Goal: Navigation & Orientation: Go to known website

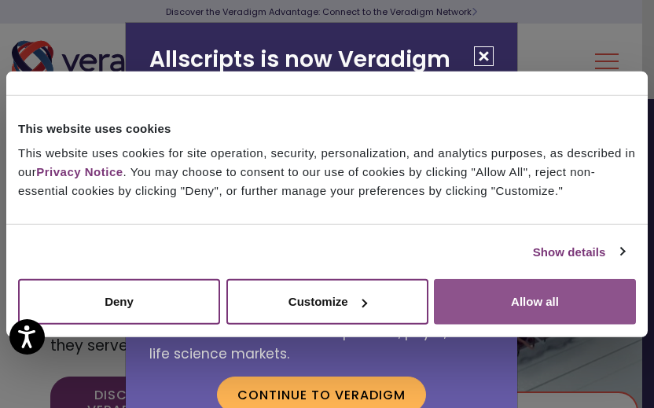
click at [536, 281] on button "Allow all" at bounding box center [535, 302] width 202 height 46
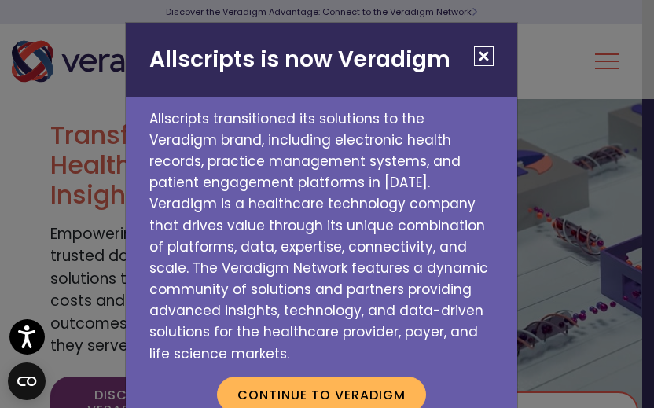
click at [486, 60] on button "Close" at bounding box center [484, 56] width 20 height 20
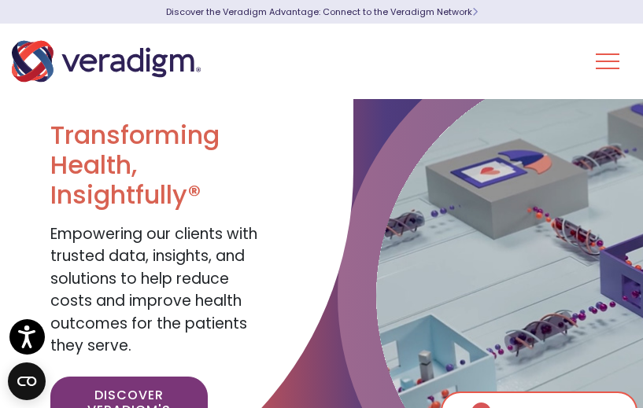
click at [481, 57] on div "Life Sciences Health Plans + Payers Healthcare Providers Health IT Vendors Insi…" at bounding box center [321, 62] width 643 height 76
click at [79, 2] on div "Discover the Veradigm Advantage: Connect to the Veradigm Network" at bounding box center [322, 12] width 566 height 24
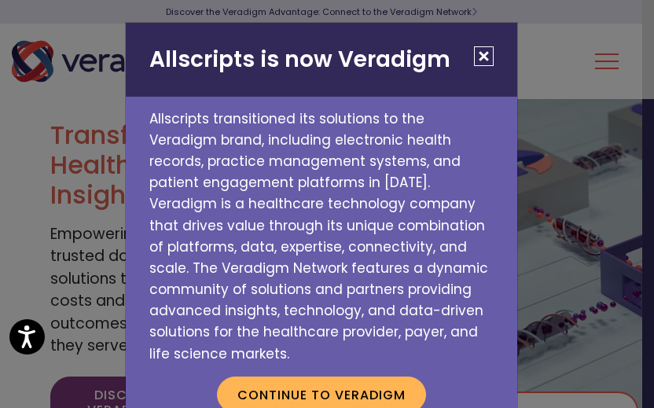
click at [477, 55] on button "Close" at bounding box center [484, 56] width 20 height 20
click at [483, 48] on button "Close" at bounding box center [484, 56] width 20 height 20
click at [347, 377] on button "Continue to Veradigm" at bounding box center [321, 395] width 209 height 36
click at [308, 377] on button "Continue to Veradigm" at bounding box center [321, 395] width 209 height 36
click at [466, 50] on h2 "Allscripts is now Veradigm" at bounding box center [322, 60] width 392 height 74
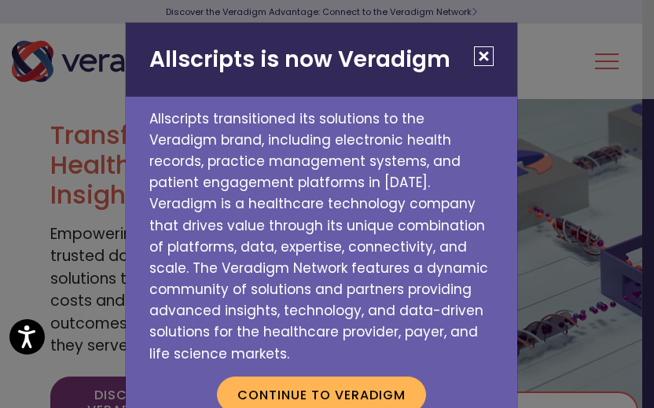
click at [474, 50] on button "Close" at bounding box center [484, 56] width 20 height 20
